Goal: Task Accomplishment & Management: Manage account settings

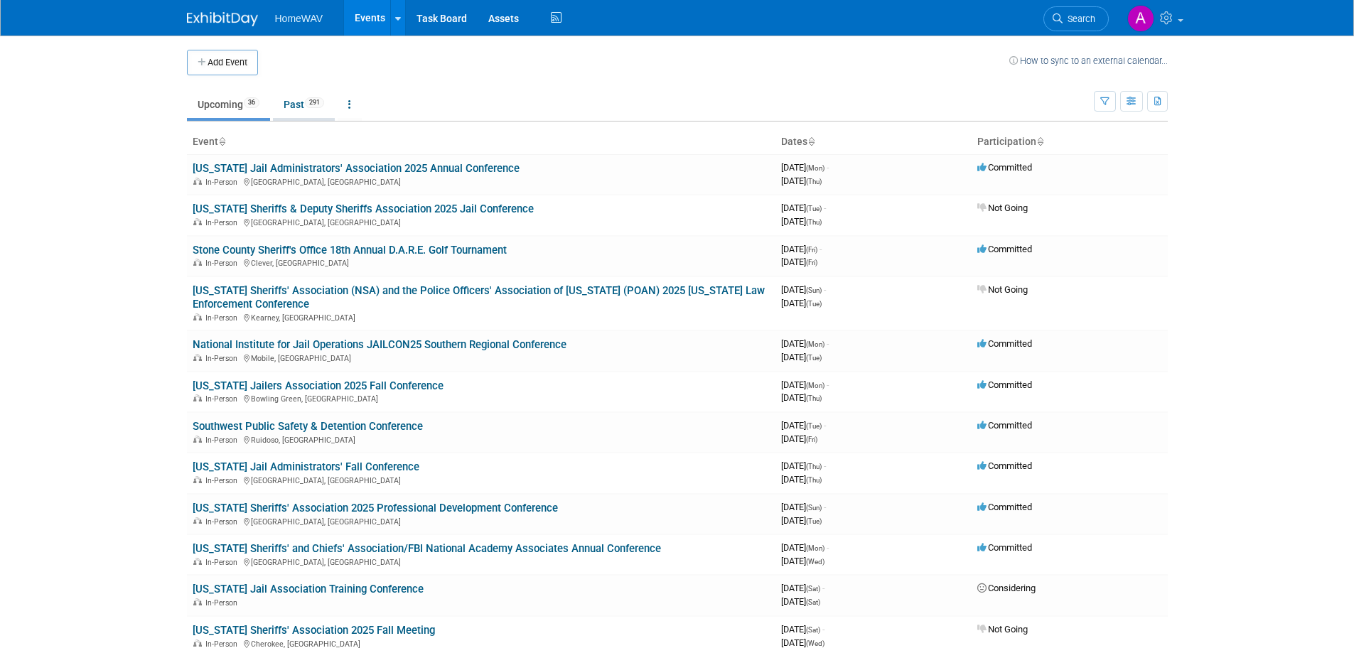
click at [309, 110] on link "Past 291" at bounding box center [304, 104] width 62 height 27
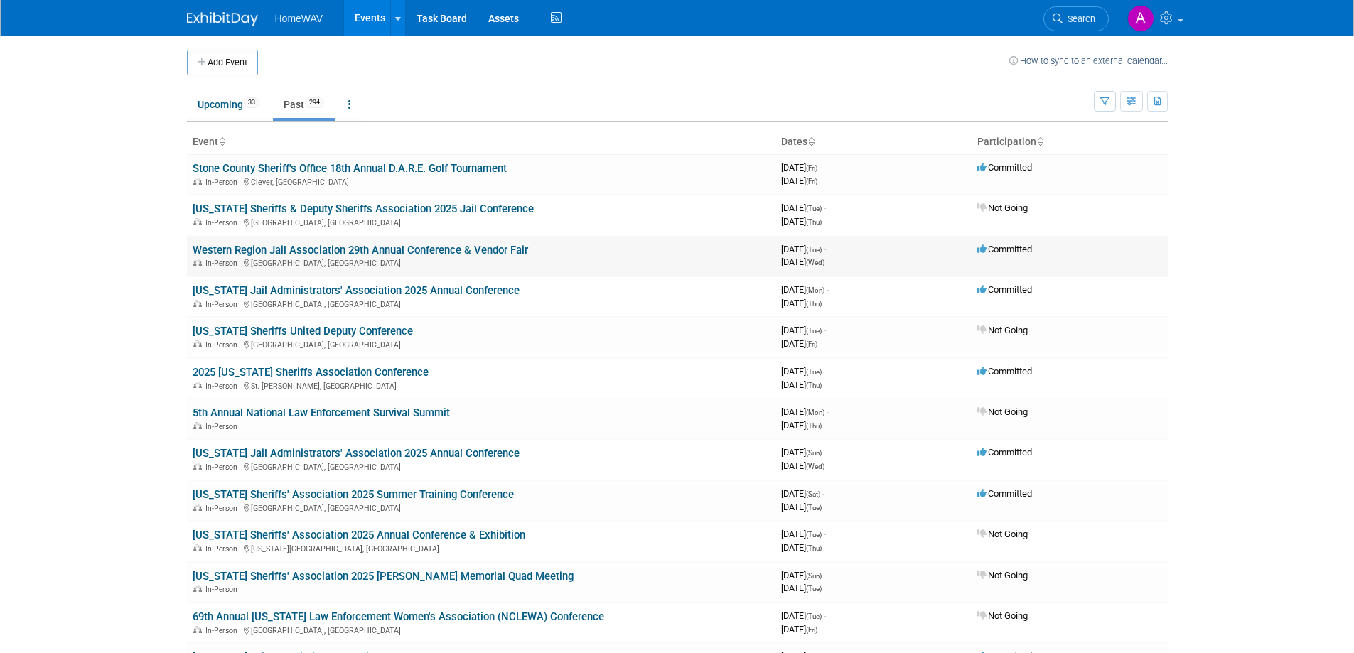
click at [293, 253] on link "Western Region Jail Association 29th Annual Conference & Vendor Fair" at bounding box center [360, 250] width 335 height 13
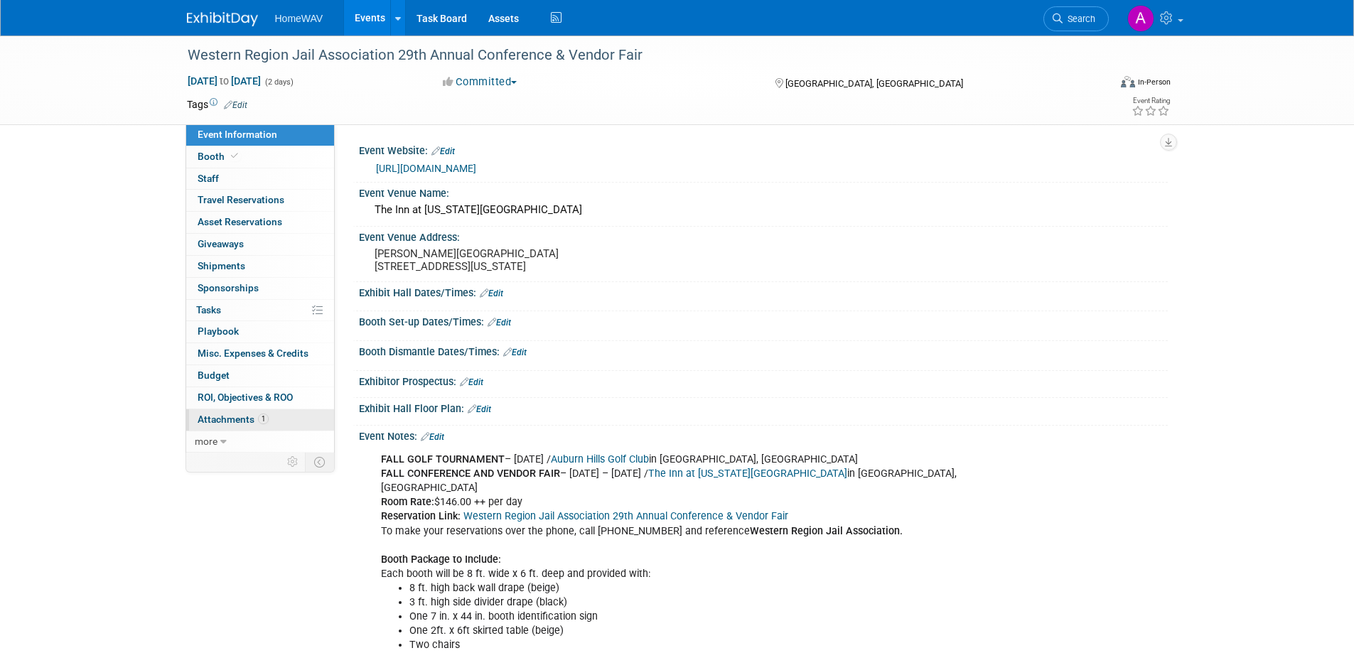
click at [228, 422] on span "Attachments 1" at bounding box center [233, 419] width 71 height 11
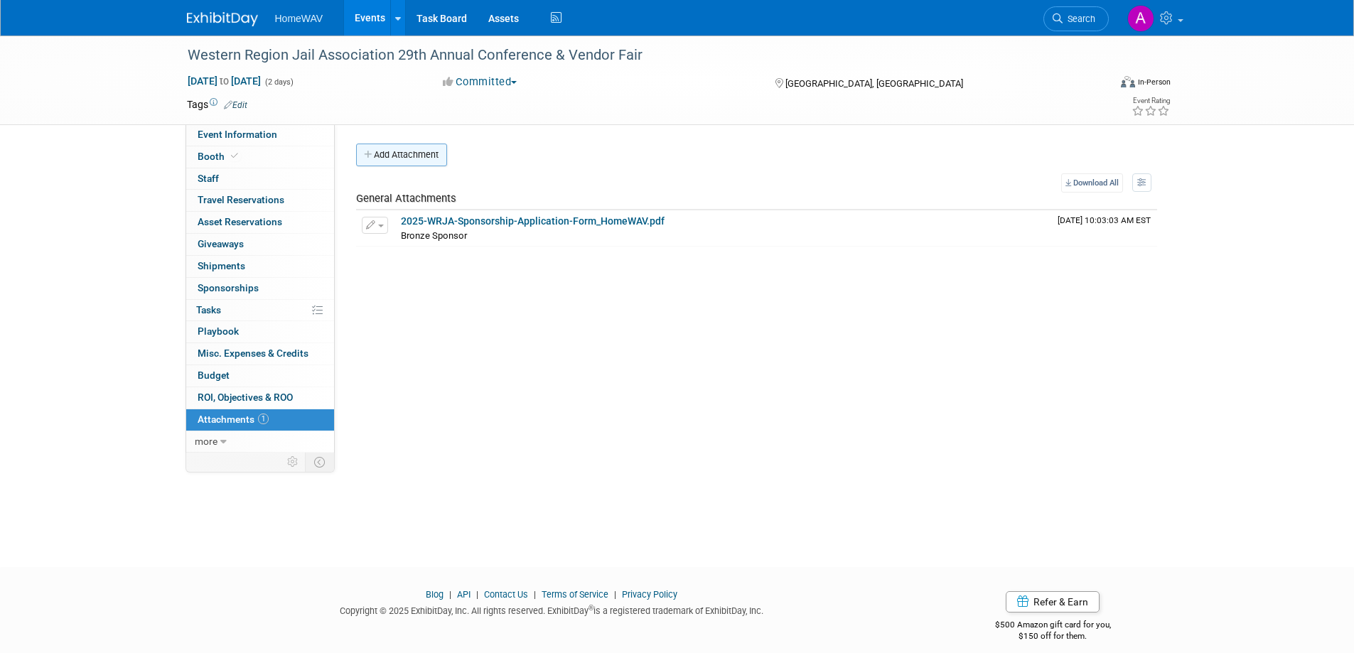
click at [433, 159] on button "Add Attachment" at bounding box center [401, 155] width 91 height 23
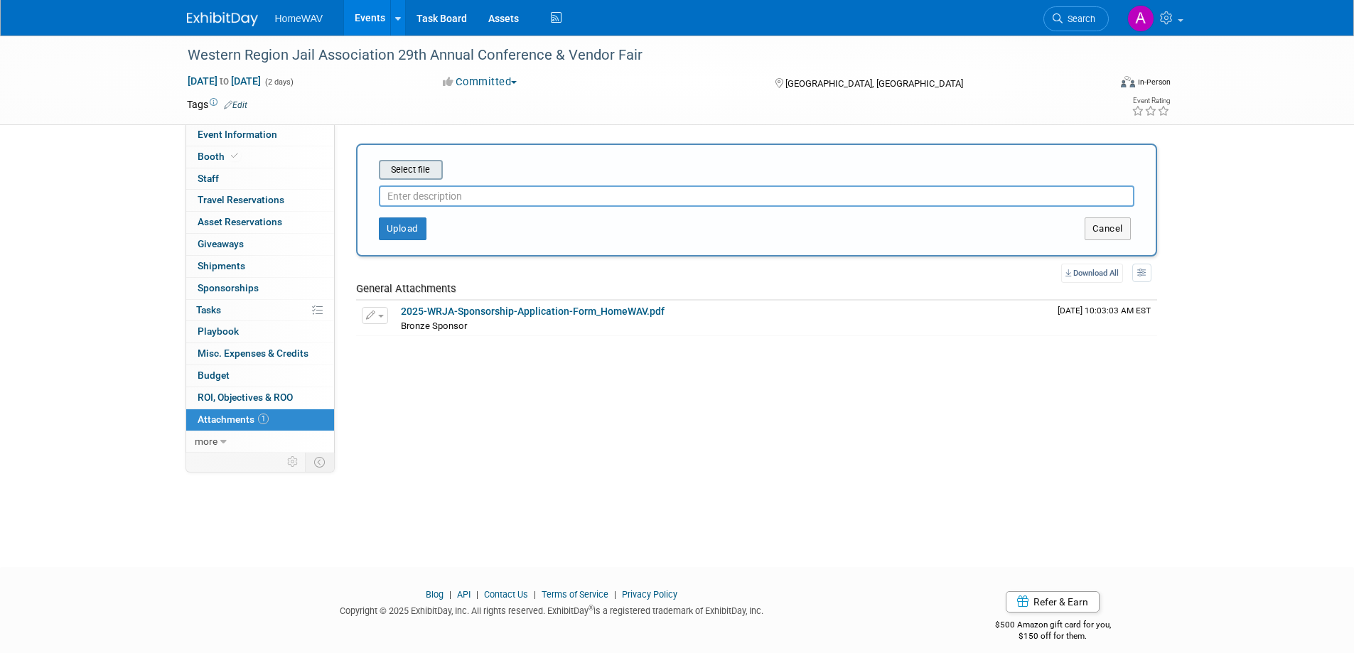
click at [417, 169] on input "file" at bounding box center [356, 169] width 169 height 17
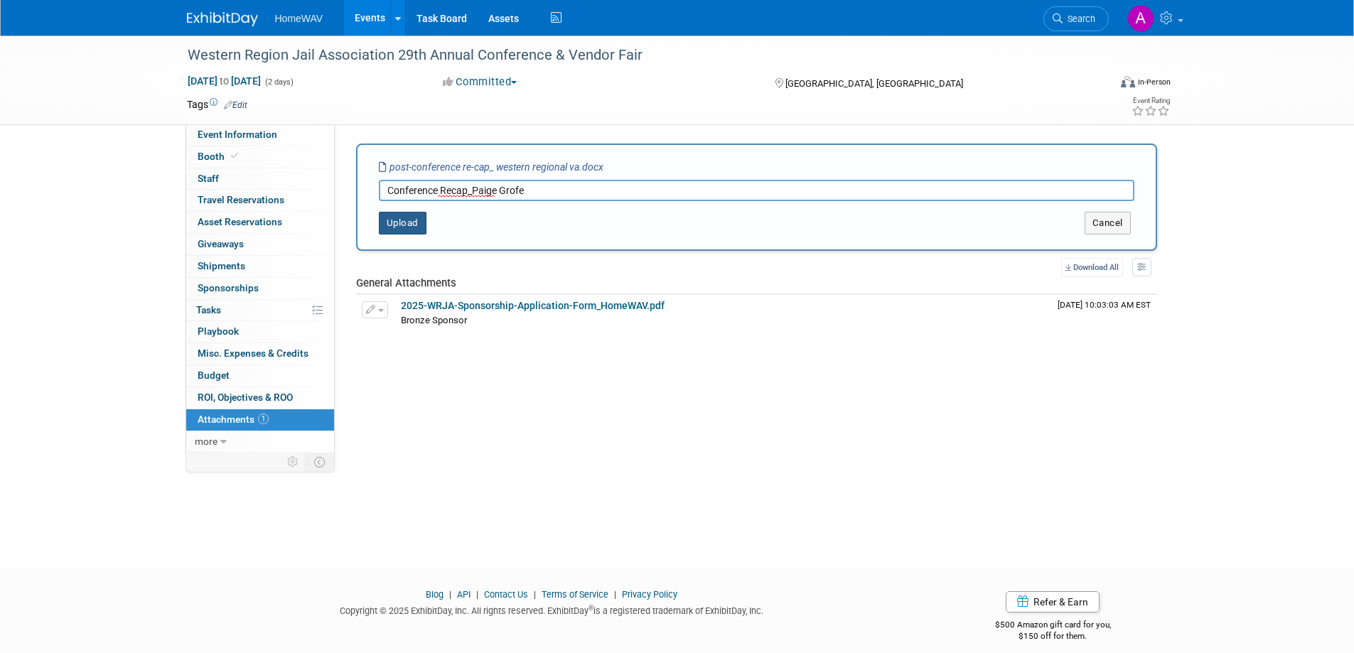
type input "Conference Recap_Paige Grofe"
click at [417, 220] on button "Upload" at bounding box center [403, 223] width 48 height 23
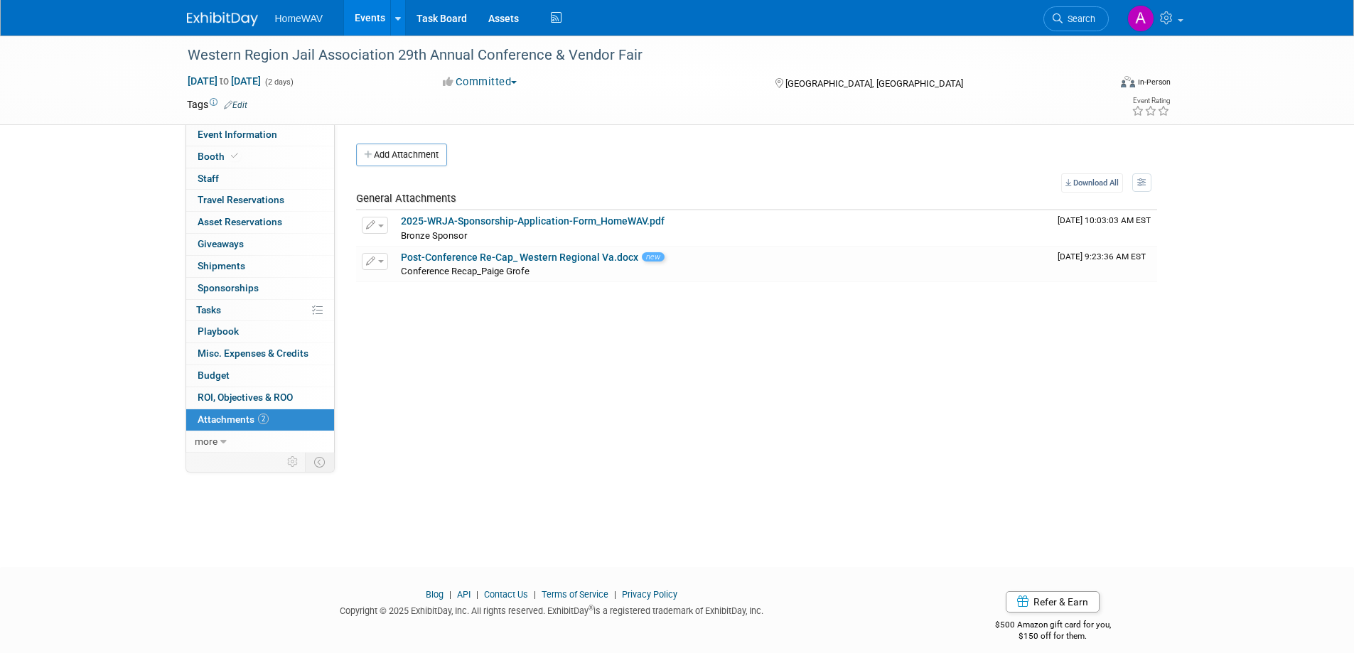
click at [373, 19] on link "Events" at bounding box center [370, 18] width 52 height 36
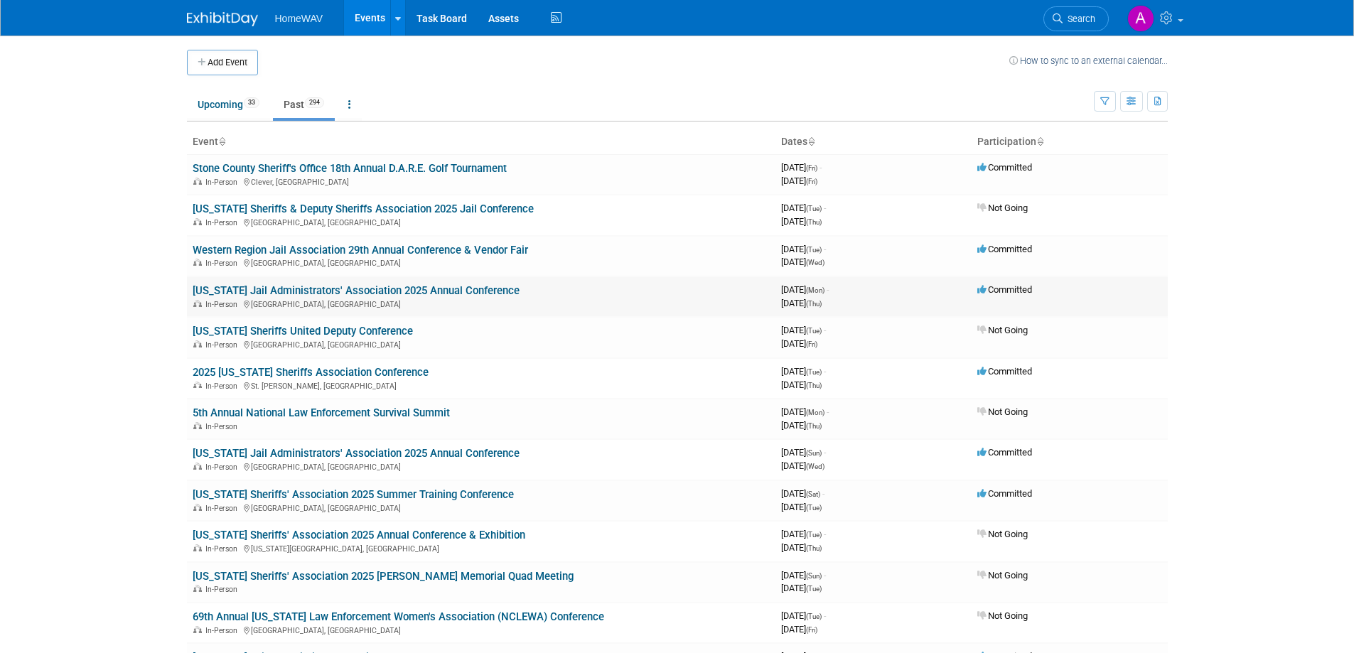
click at [375, 293] on link "[US_STATE] Jail Administrators' Association 2025 Annual Conference" at bounding box center [356, 290] width 327 height 13
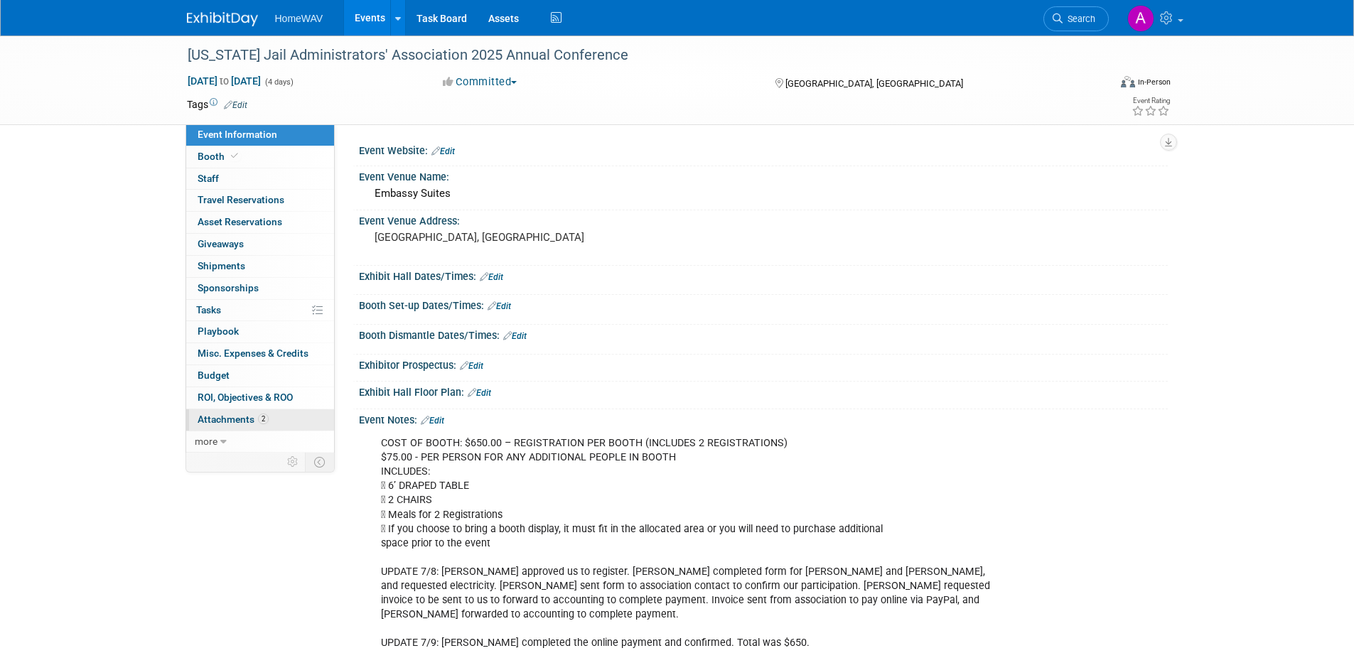
click at [225, 420] on span "Attachments 2" at bounding box center [233, 419] width 71 height 11
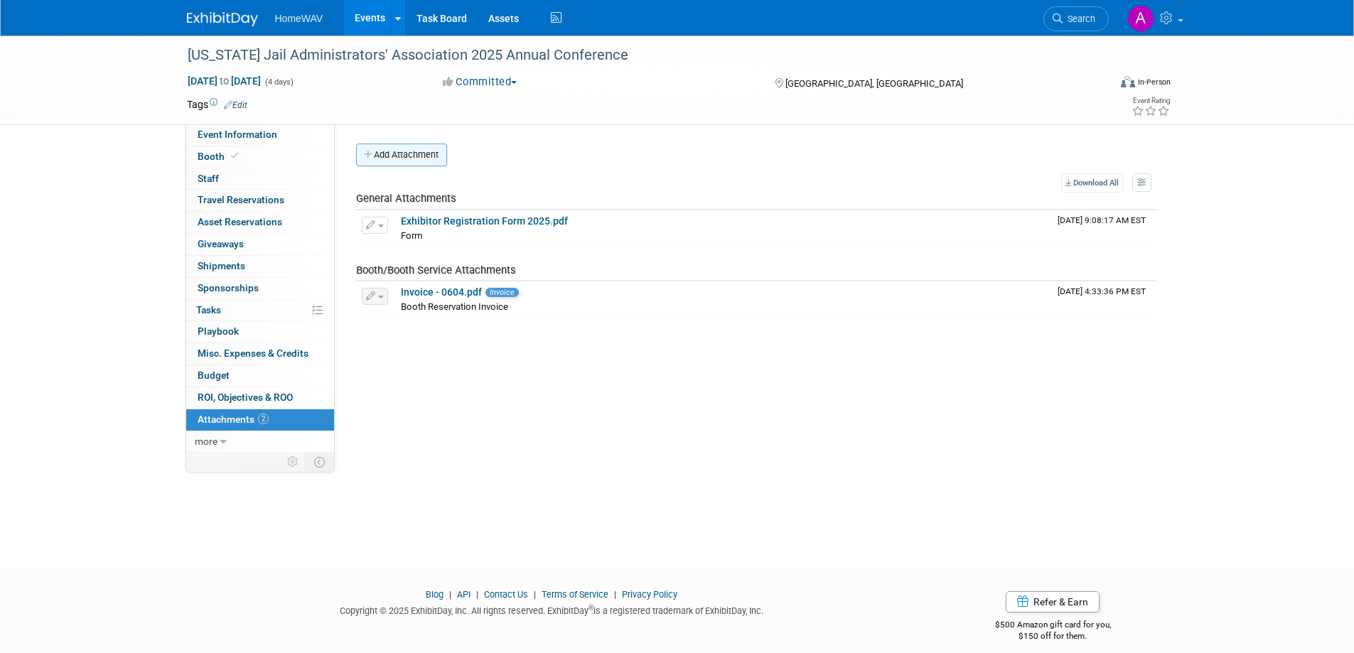
click at [406, 156] on button "Add Attachment" at bounding box center [401, 155] width 91 height 23
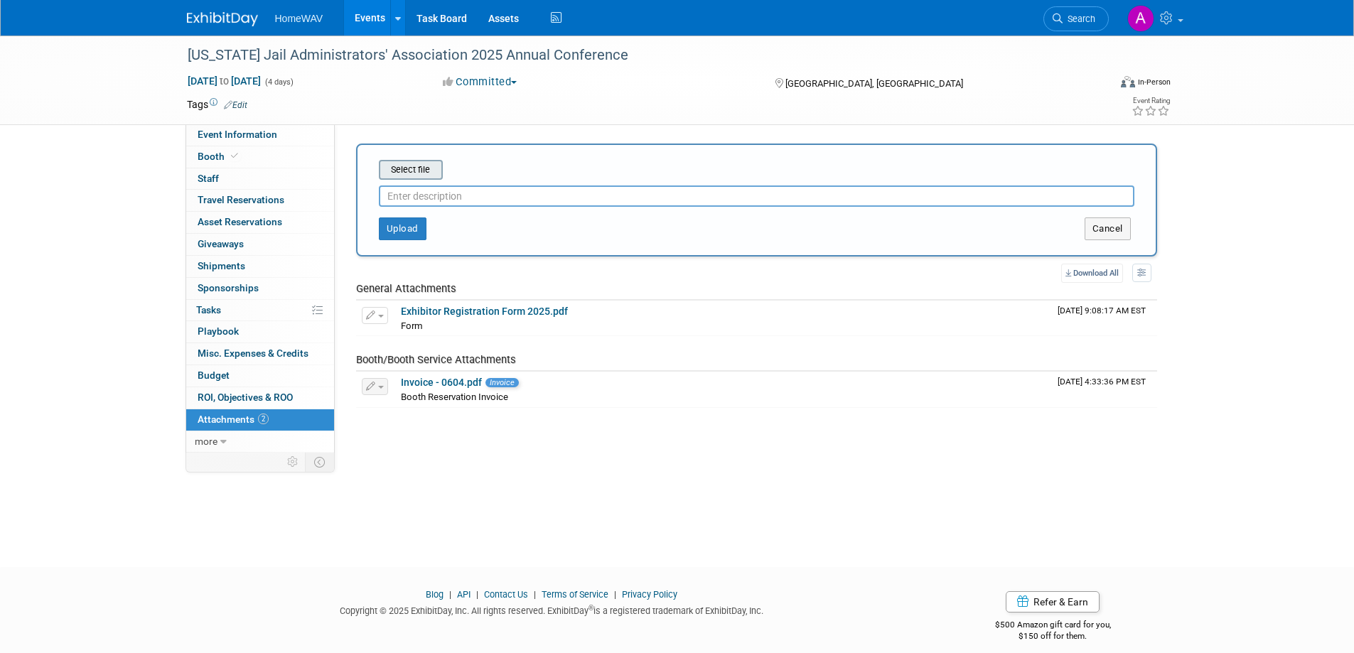
click at [427, 168] on input "file" at bounding box center [356, 169] width 169 height 17
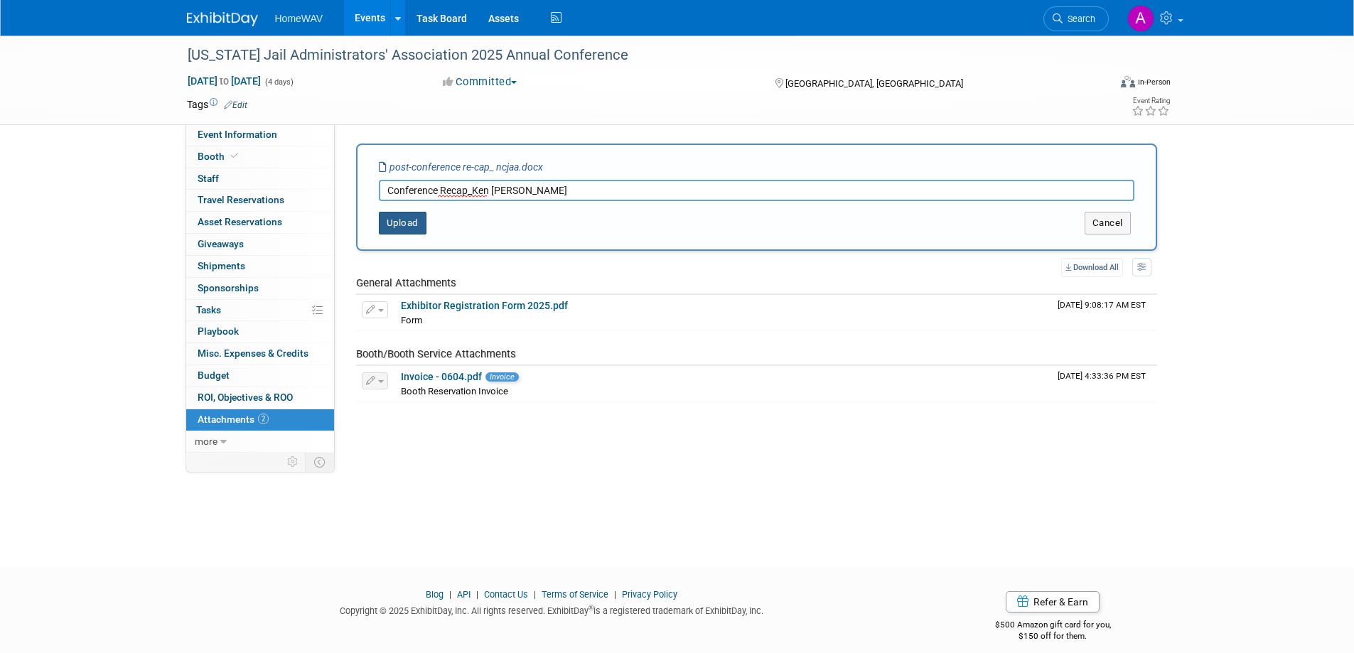
type input "Conference Recap_Ken Kienzler"
click at [399, 217] on button "Upload" at bounding box center [403, 223] width 48 height 23
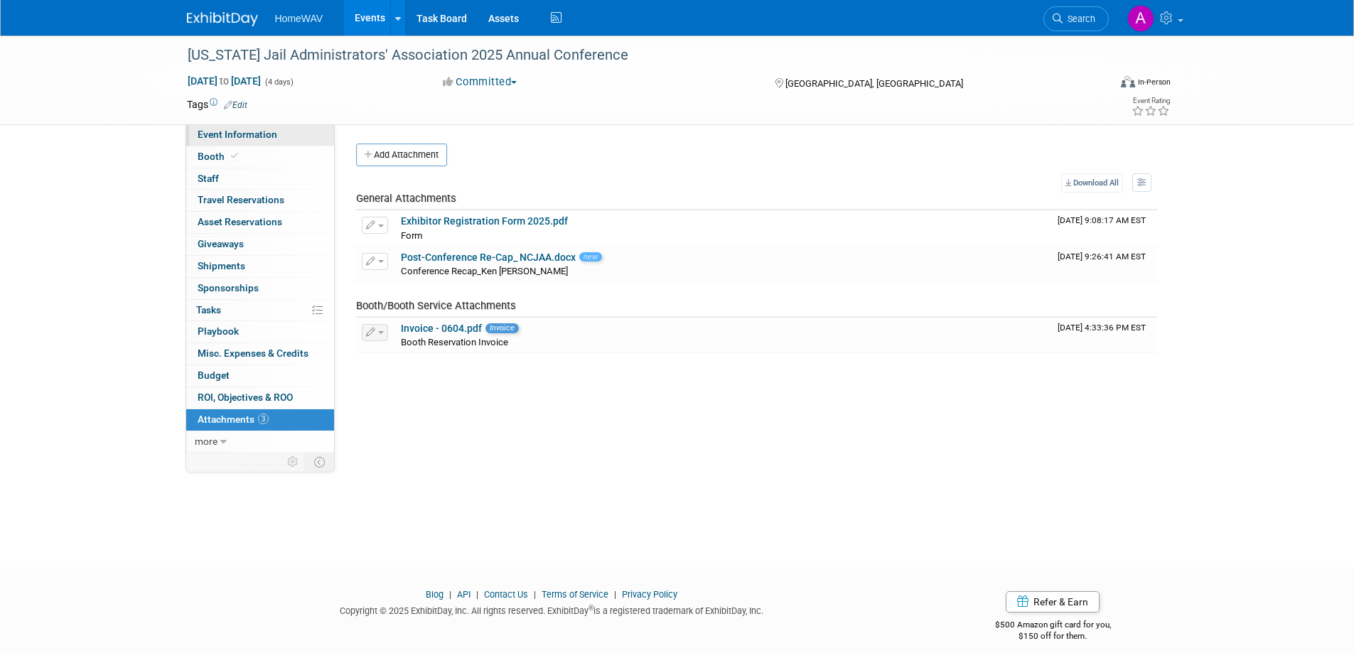
click at [257, 129] on span "Event Information" at bounding box center [238, 134] width 80 height 11
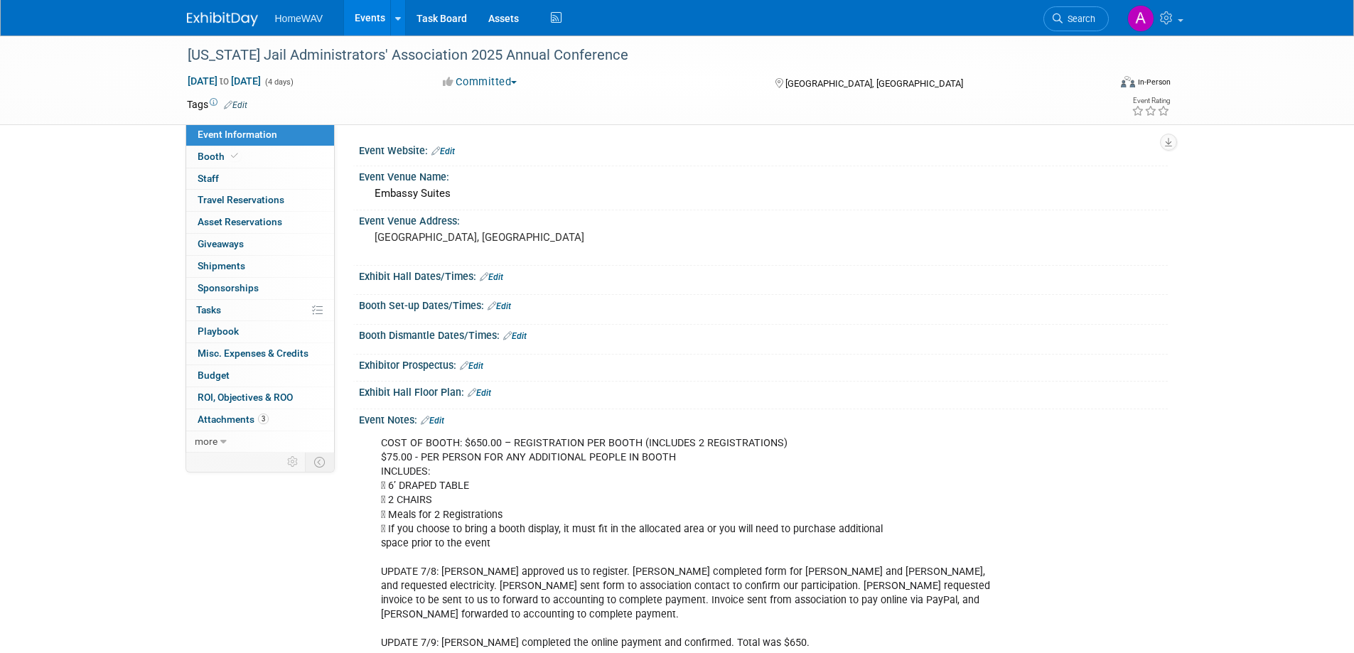
click at [367, 11] on link "Events" at bounding box center [370, 18] width 52 height 36
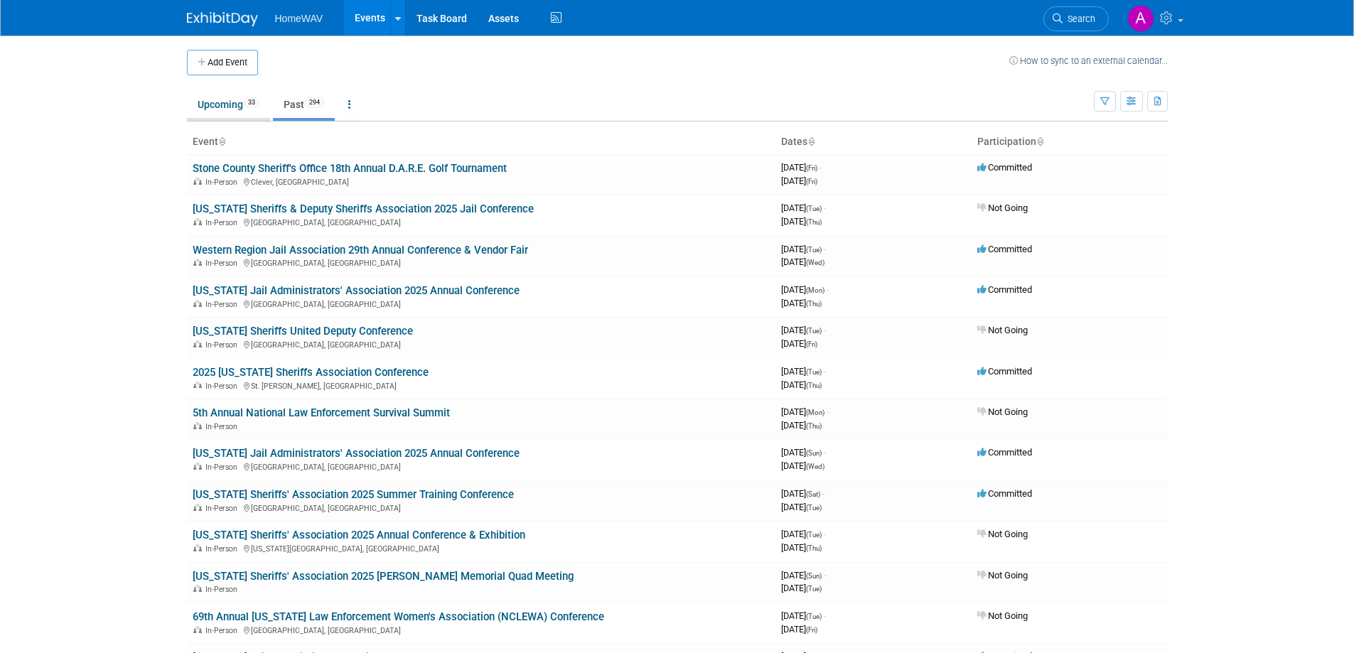
click at [232, 107] on link "Upcoming 33" at bounding box center [228, 104] width 83 height 27
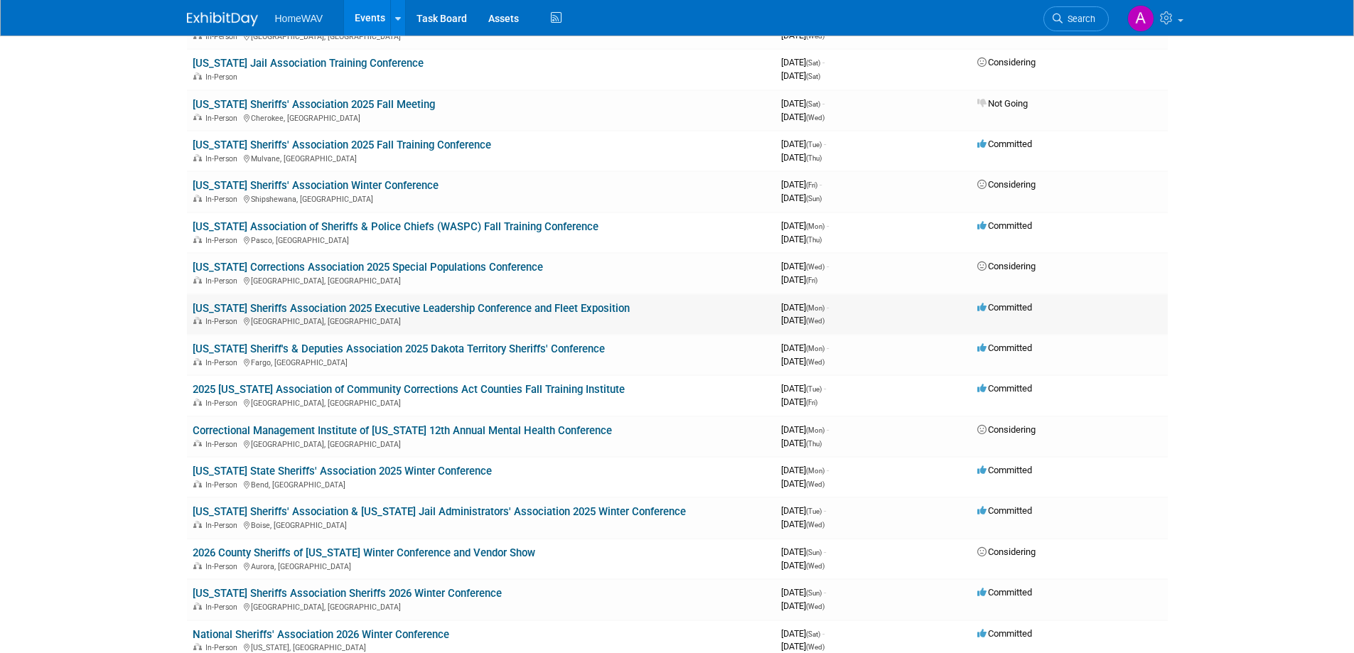
scroll to position [426, 0]
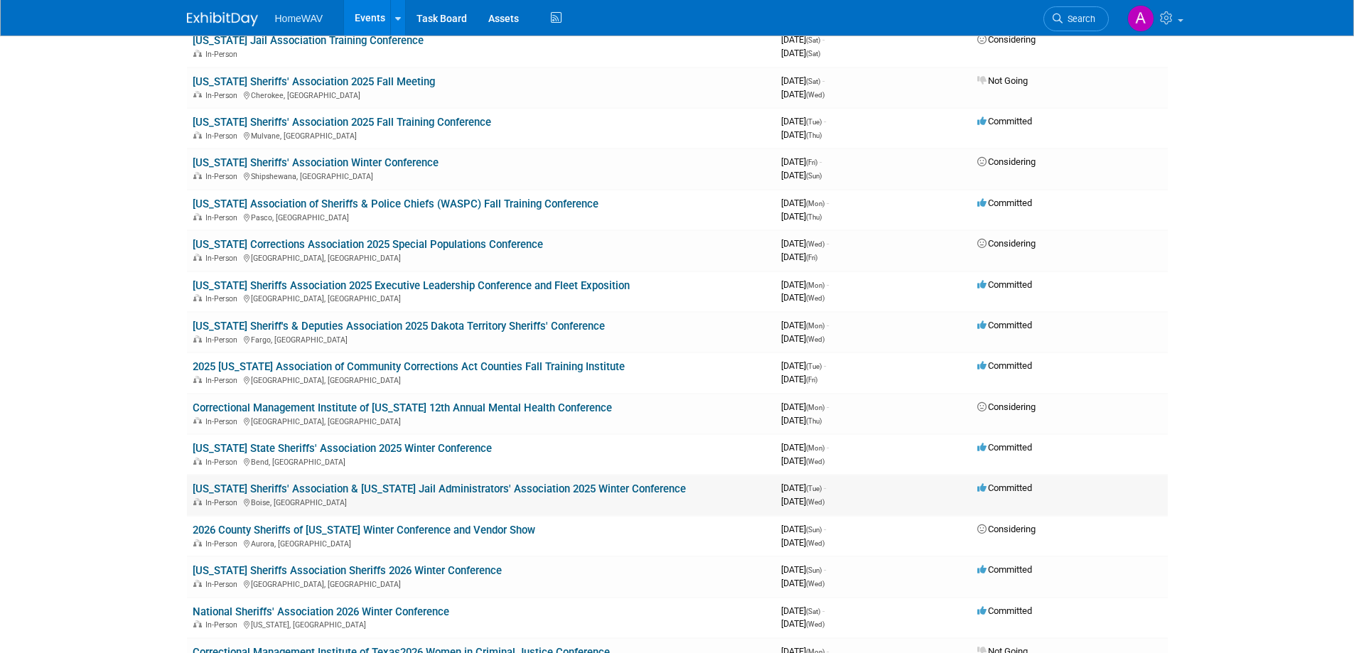
click at [375, 485] on link "[US_STATE] Sheriffs' Association & [US_STATE] Jail Administrators' Association …" at bounding box center [439, 489] width 493 height 13
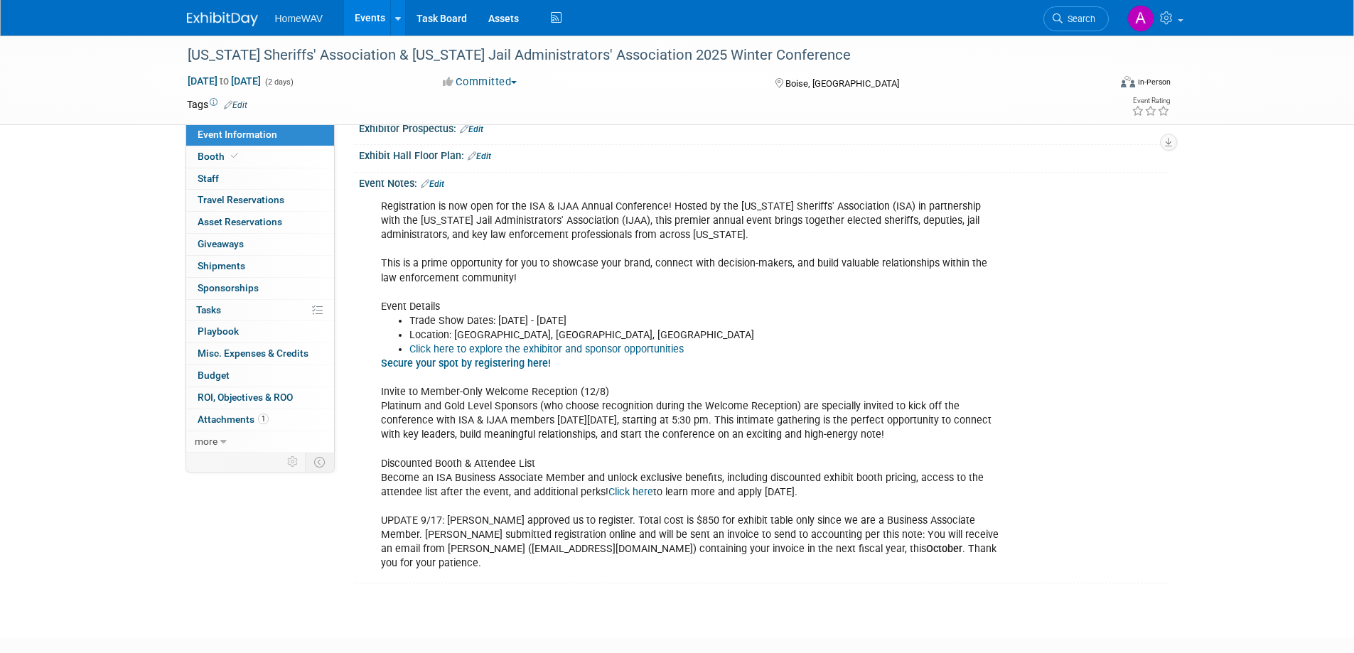
scroll to position [284, 0]
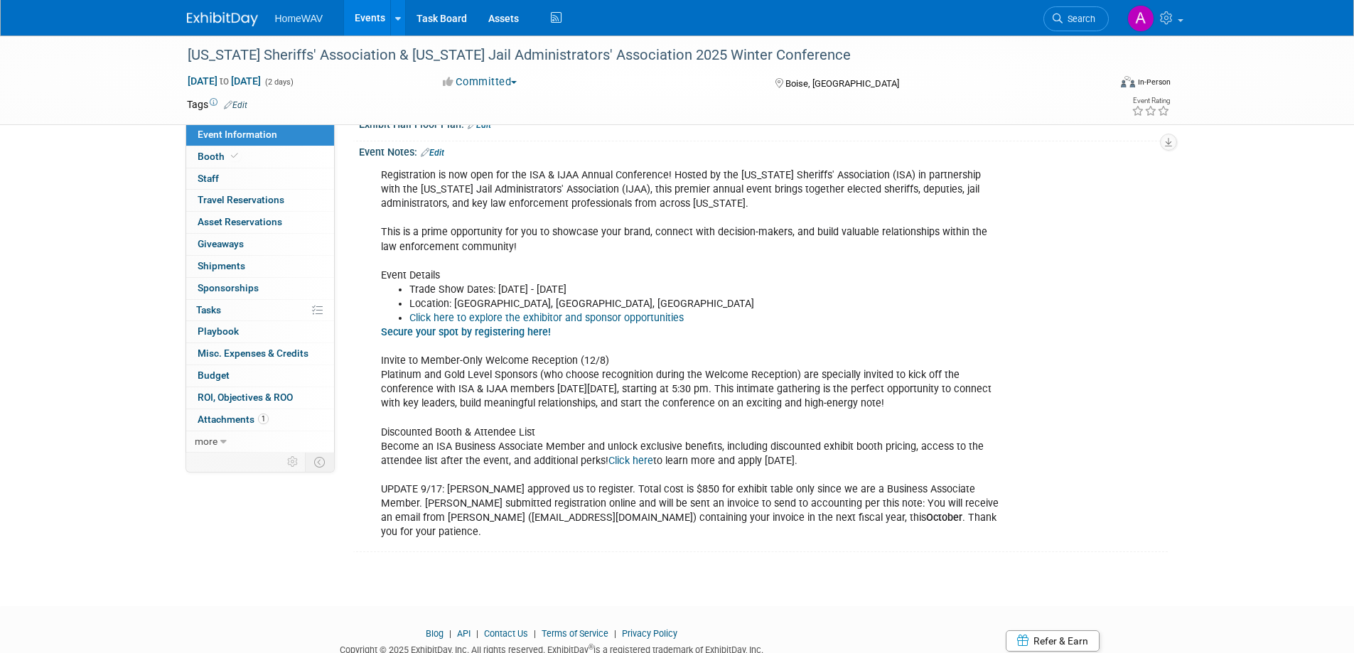
click at [439, 154] on link "Edit" at bounding box center [432, 153] width 23 height 10
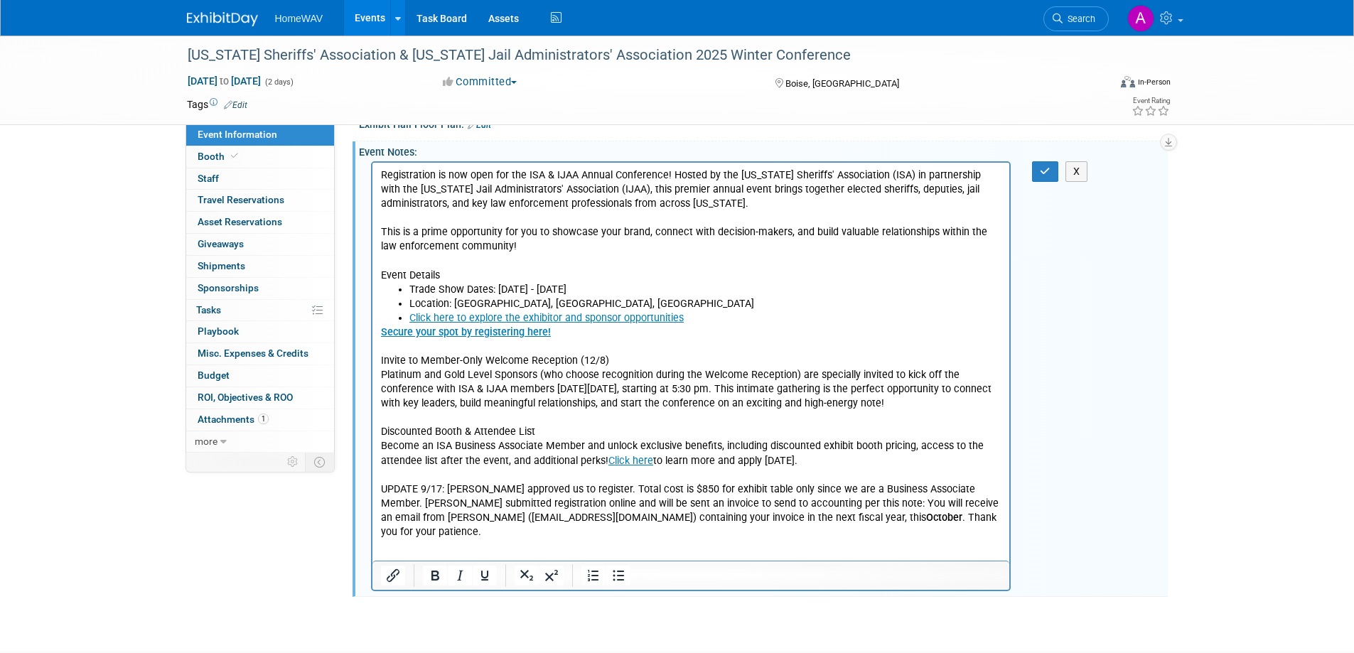
scroll to position [0, 0]
click at [903, 519] on p "Secure your spot by registering here! Invite to Member-Only Welcome Reception (…" at bounding box center [690, 432] width 621 height 214
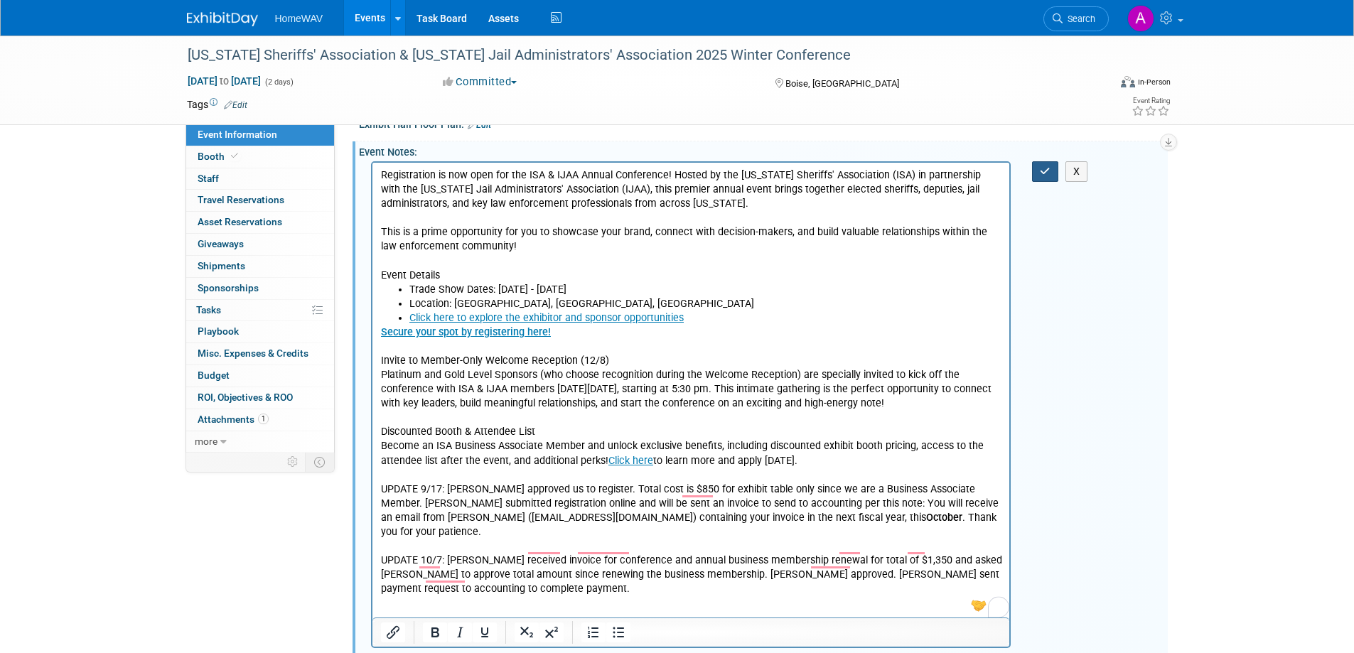
click at [1048, 168] on icon "button" at bounding box center [1045, 171] width 11 height 10
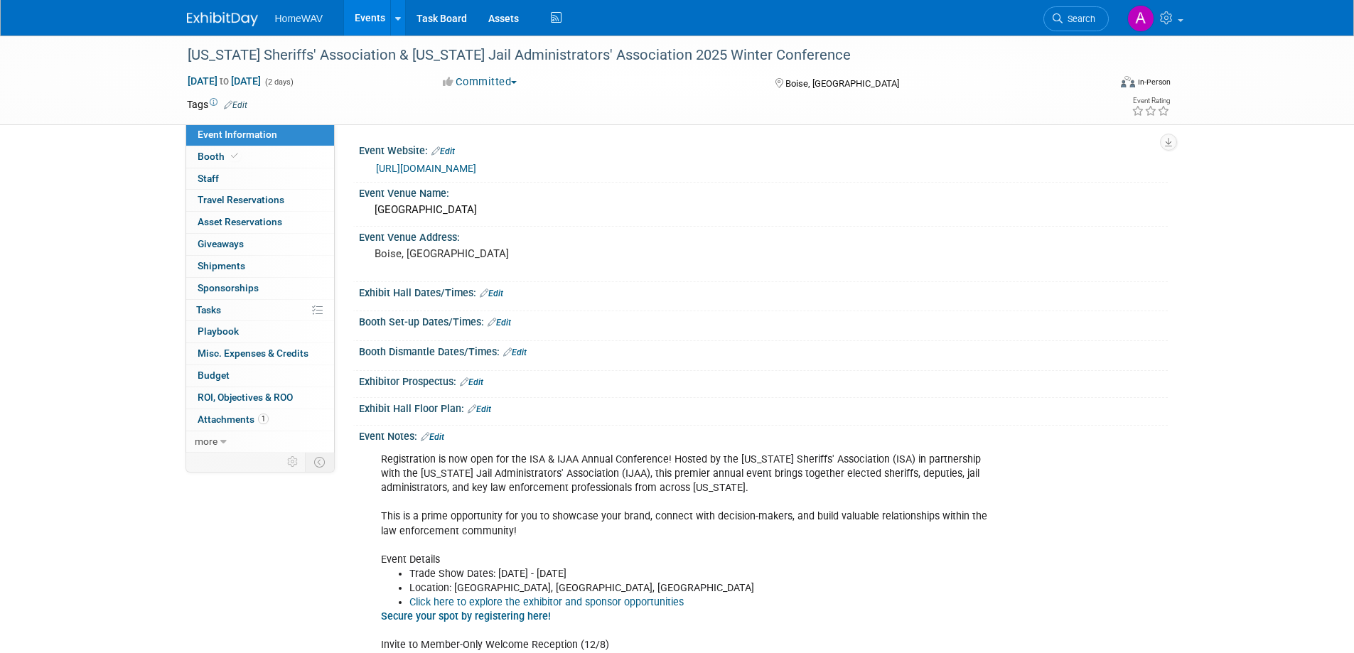
click at [371, 20] on link "Events" at bounding box center [370, 18] width 52 height 36
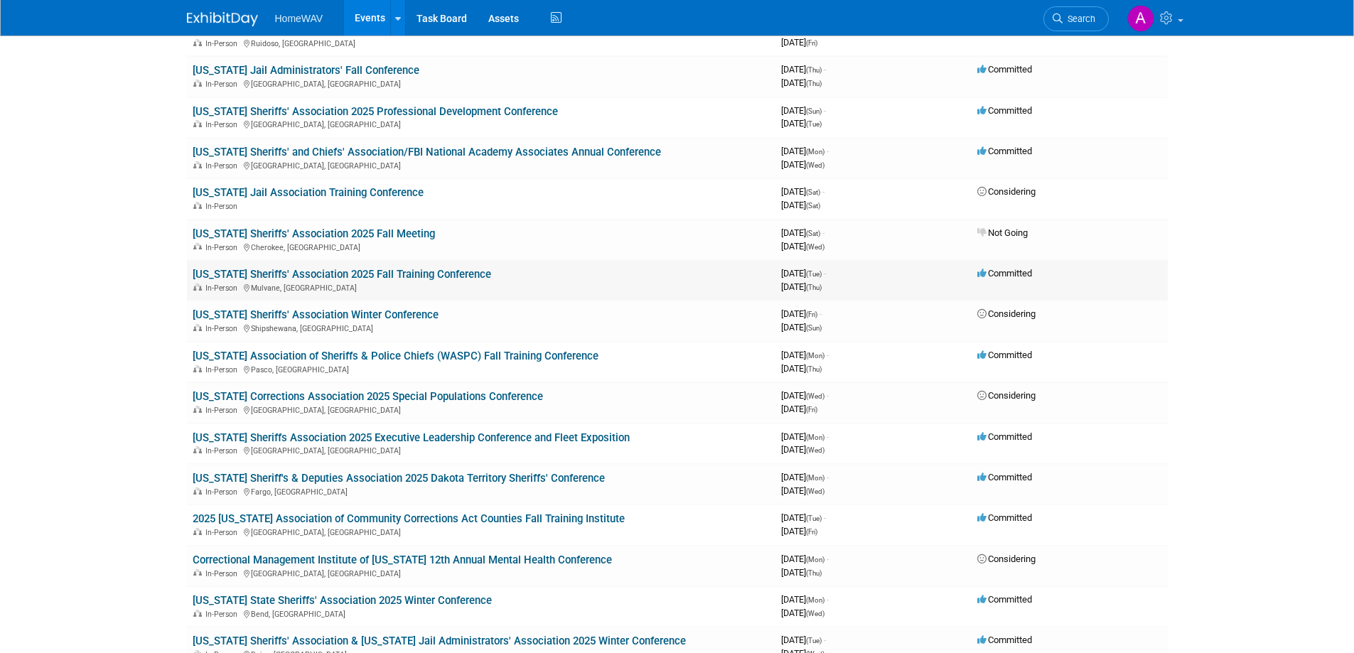
scroll to position [284, 0]
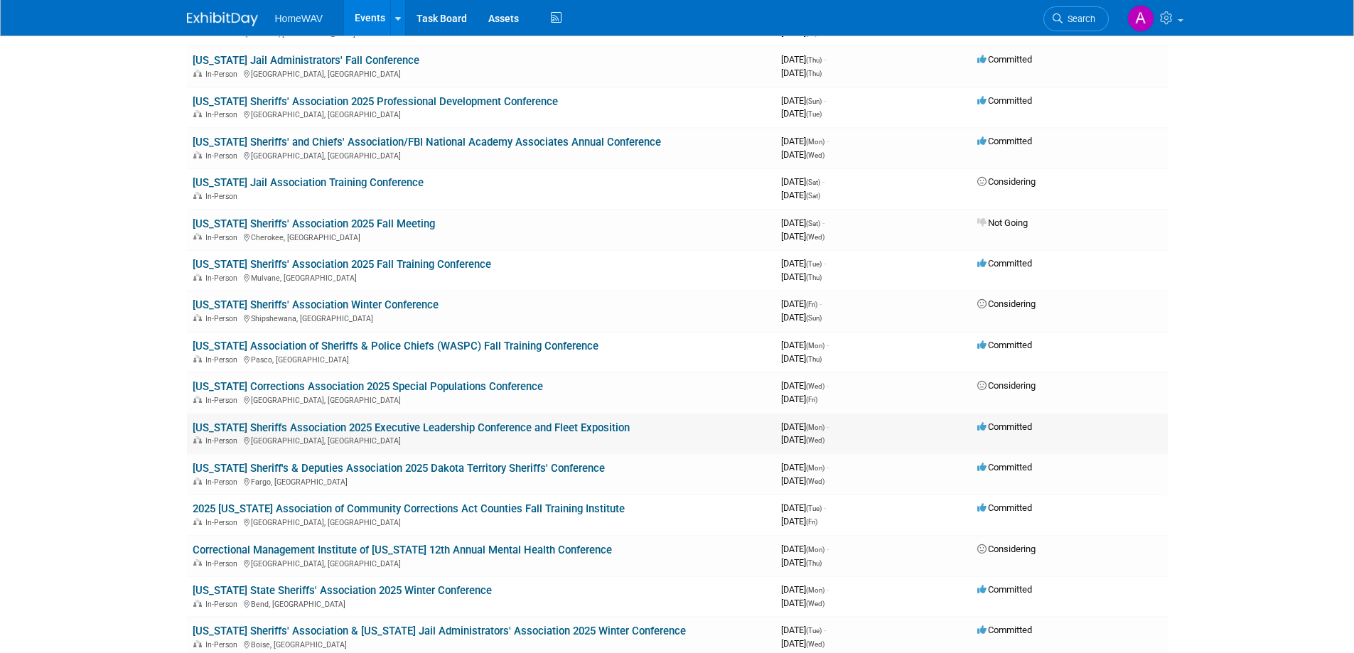
click at [423, 426] on link "[US_STATE] Sheriffs Association 2025 Executive Leadership Conference and Fleet …" at bounding box center [411, 427] width 437 height 13
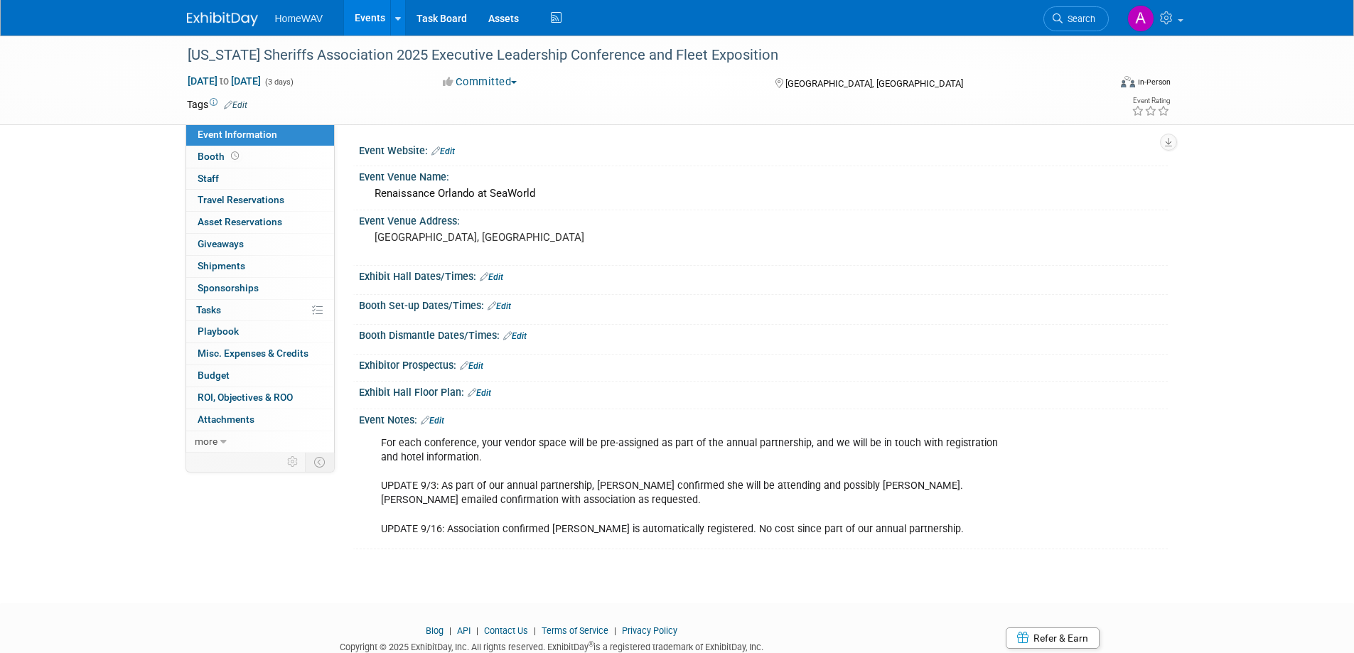
click at [443, 416] on link "Edit" at bounding box center [432, 421] width 23 height 10
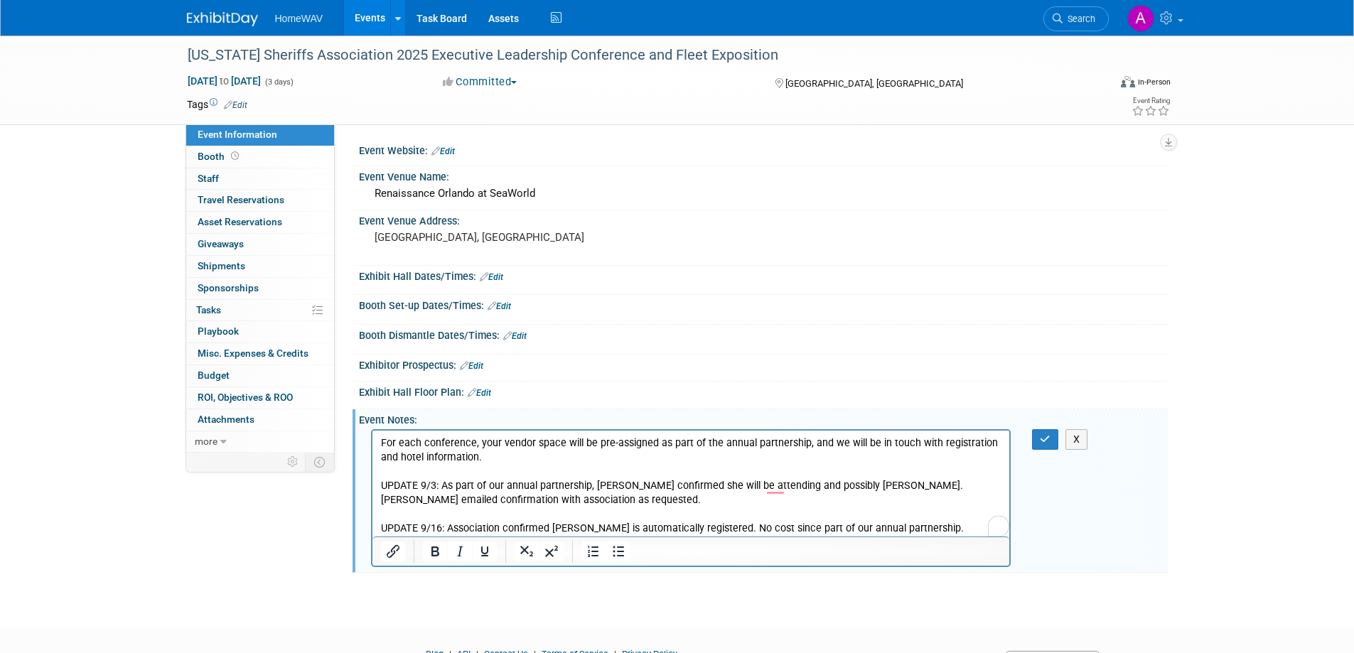
click at [922, 527] on p "For each conference, your vendor space will be pre-assigned as part of the annu…" at bounding box center [690, 486] width 621 height 100
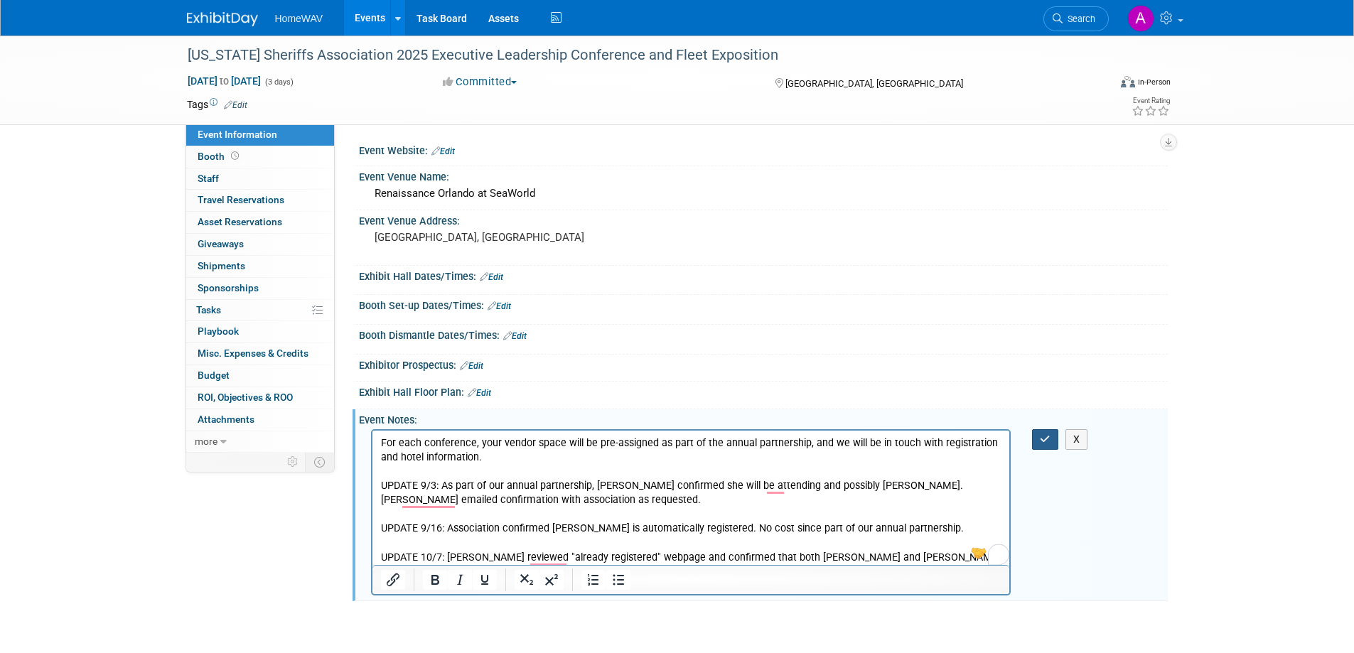
click at [1035, 436] on button "button" at bounding box center [1045, 439] width 26 height 21
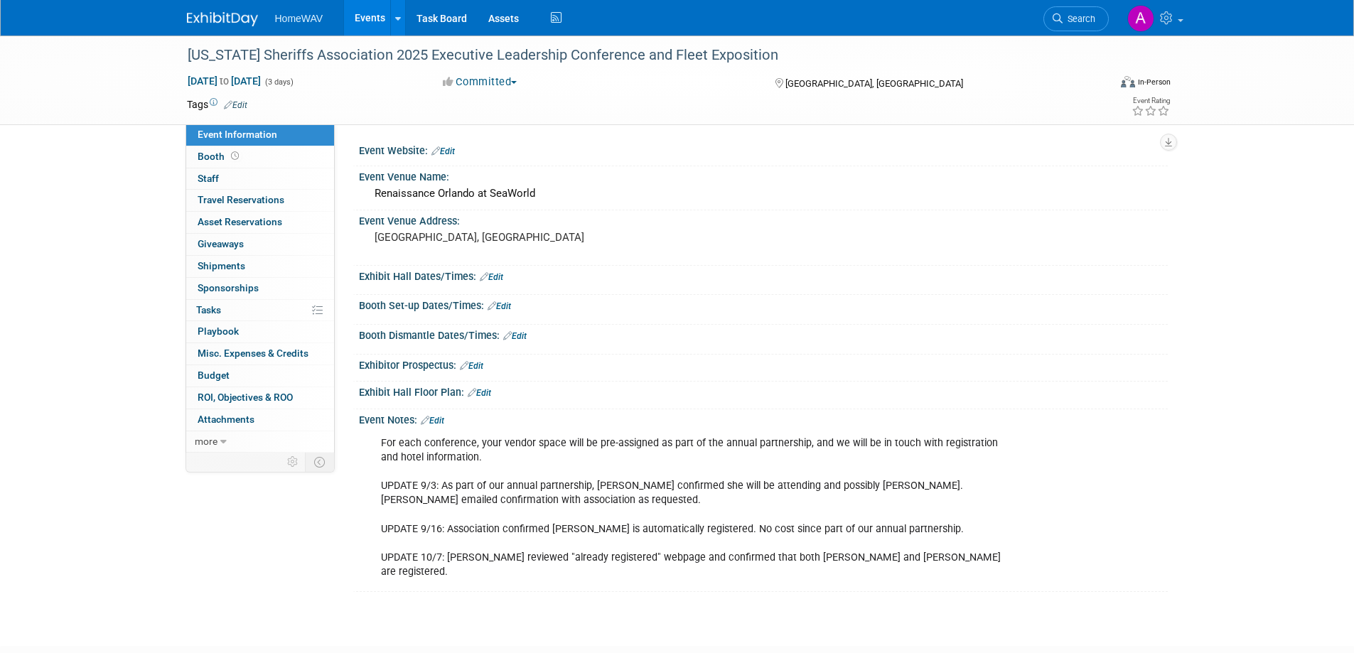
click at [357, 19] on link "Events" at bounding box center [370, 18] width 52 height 36
